Goal: Transaction & Acquisition: Download file/media

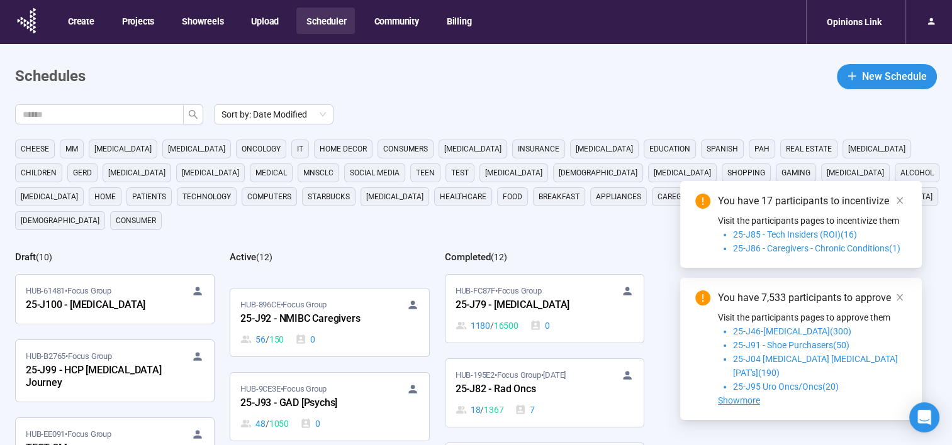
scroll to position [189, 0]
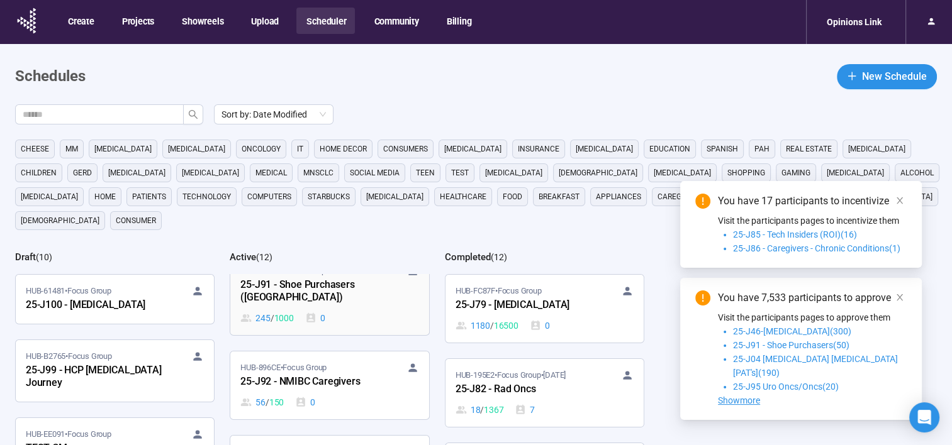
click at [354, 277] on div "25-J91 - Shoe Purchasers (US)" at bounding box center [309, 291] width 138 height 29
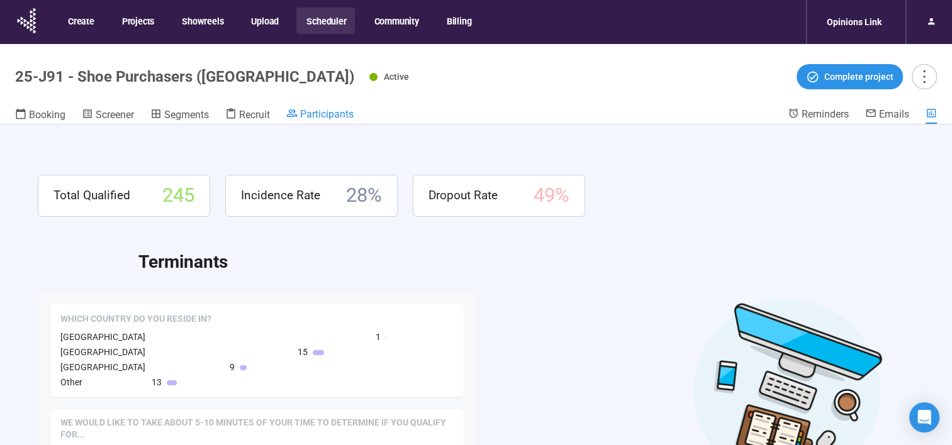
click at [318, 114] on span "Participants" at bounding box center [326, 114] width 53 height 12
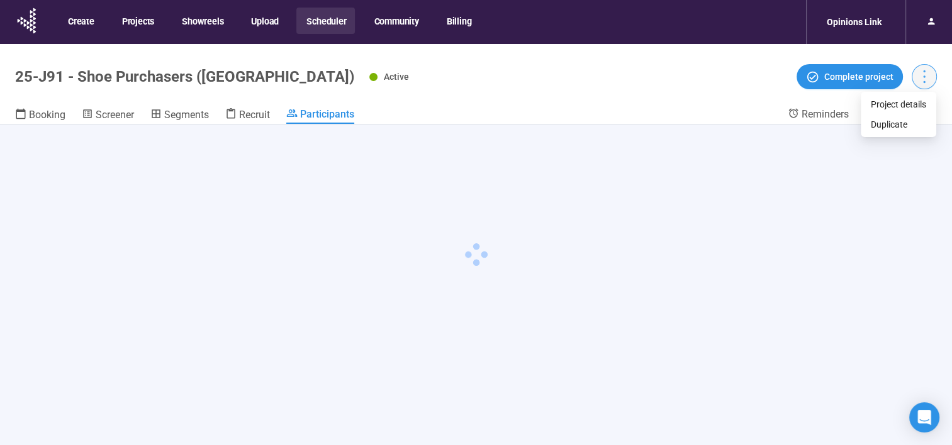
click at [921, 77] on icon "more" at bounding box center [923, 76] width 17 height 17
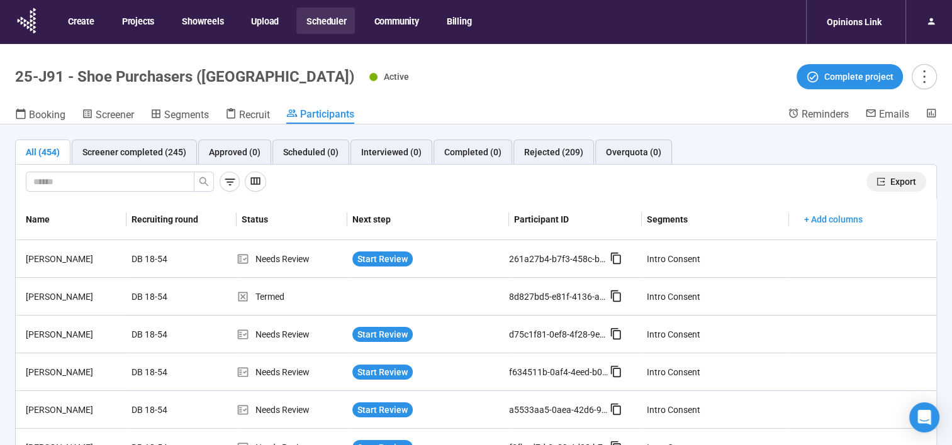
click at [895, 186] on span "Export" at bounding box center [903, 182] width 26 height 14
